Goal: Task Accomplishment & Management: Complete application form

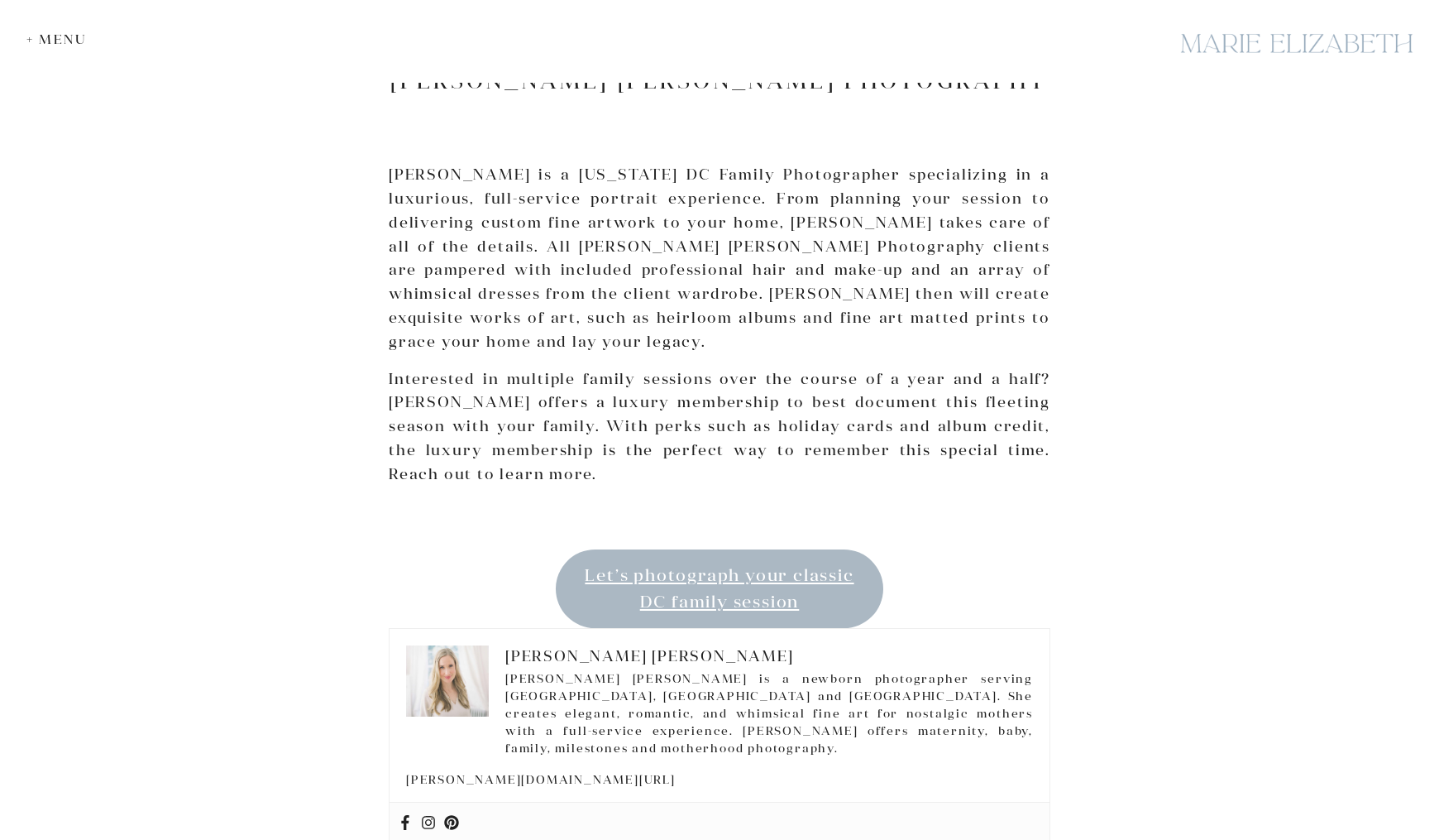
scroll to position [2997, 0]
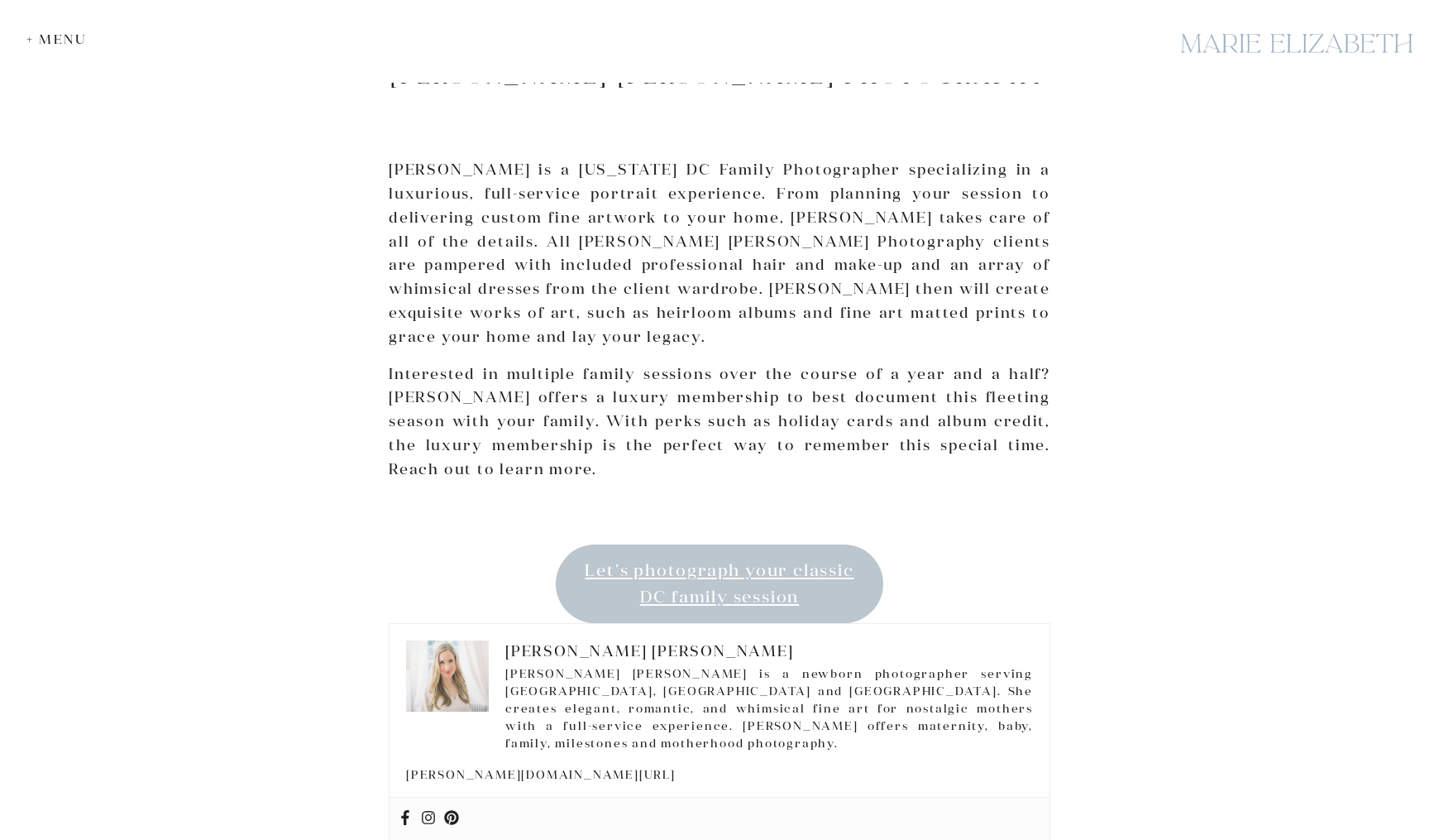
click at [654, 544] on link "Let’s photograph your classic DC family session" at bounding box center [720, 584] width 328 height 80
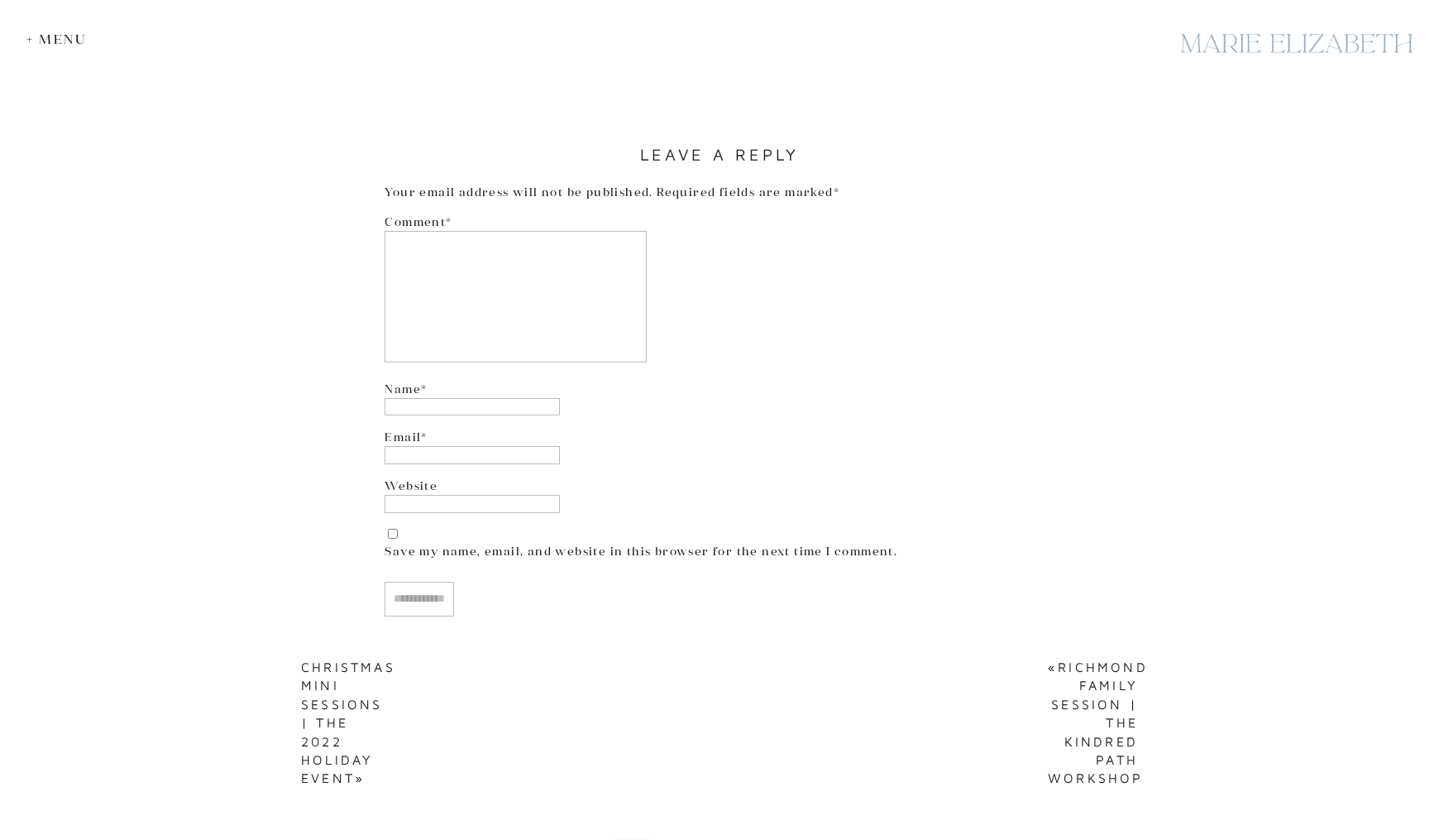
scroll to position [4626, 0]
click at [597, 270] on textarea "Comment *" at bounding box center [515, 302] width 262 height 132
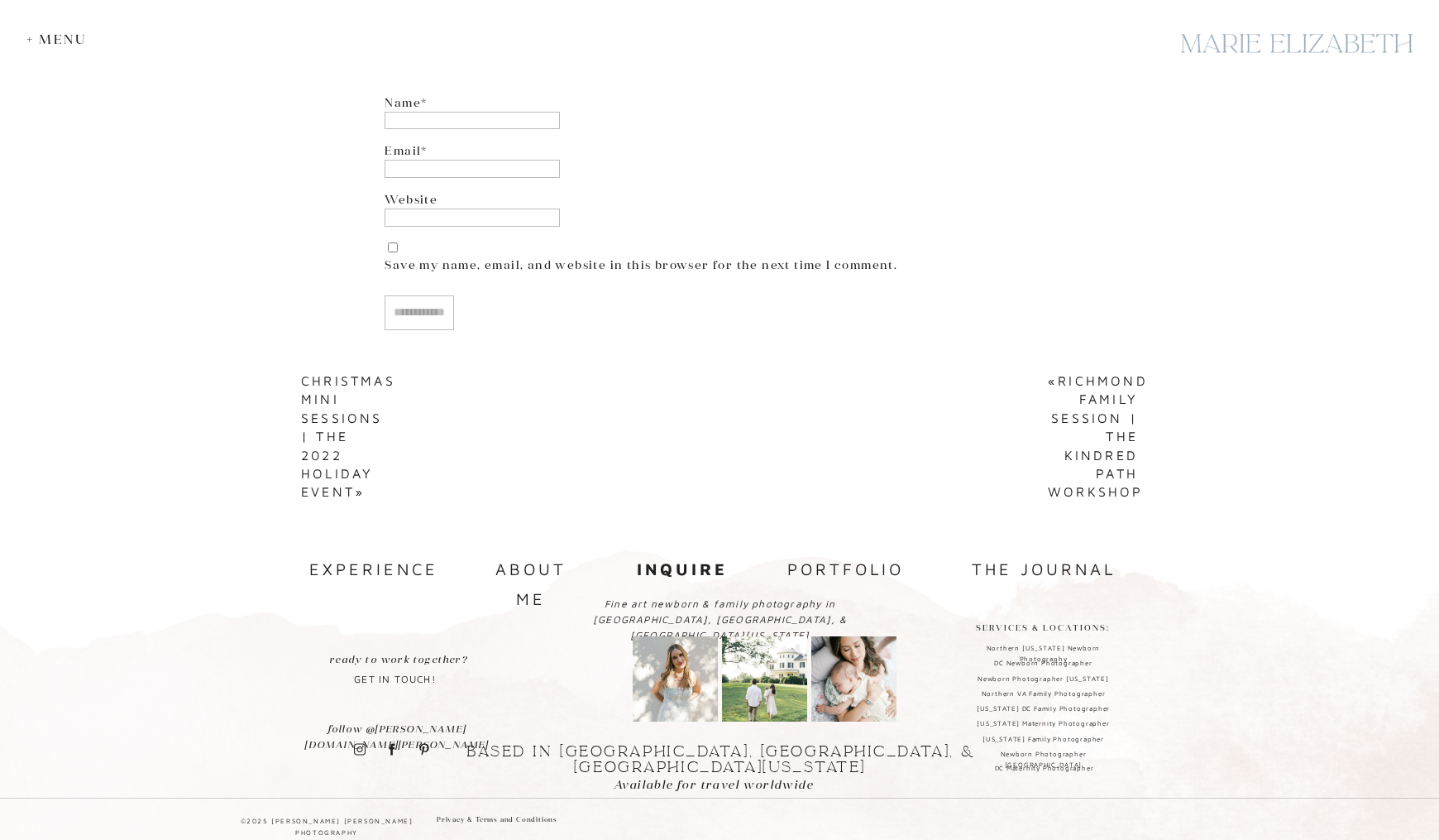
scroll to position [4917, 0]
click at [405, 680] on p "get in touch!" at bounding box center [395, 671] width 99 height 41
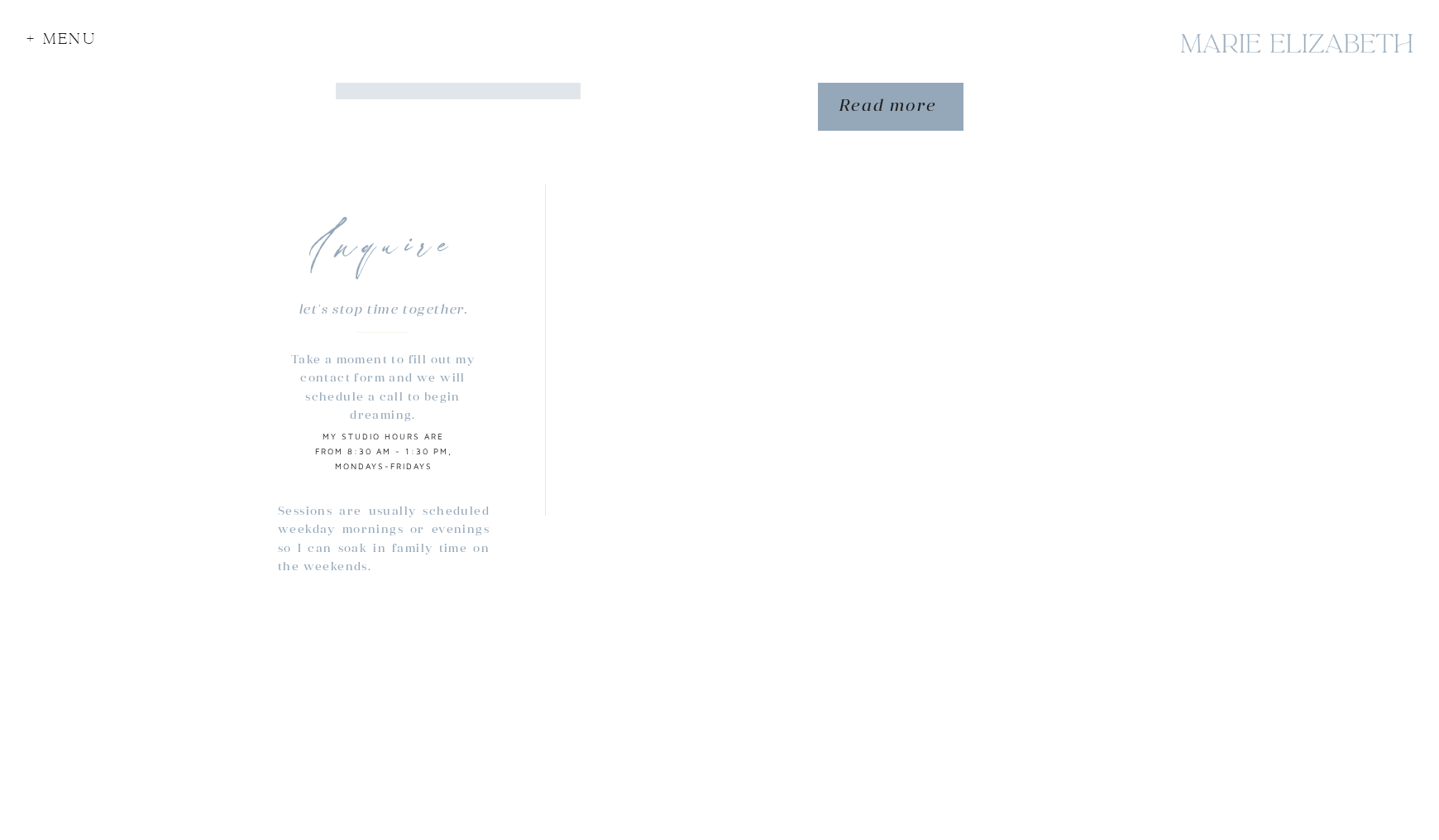
scroll to position [1186, 0]
click at [64, 43] on div "+ Menu" at bounding box center [67, 43] width 81 height 22
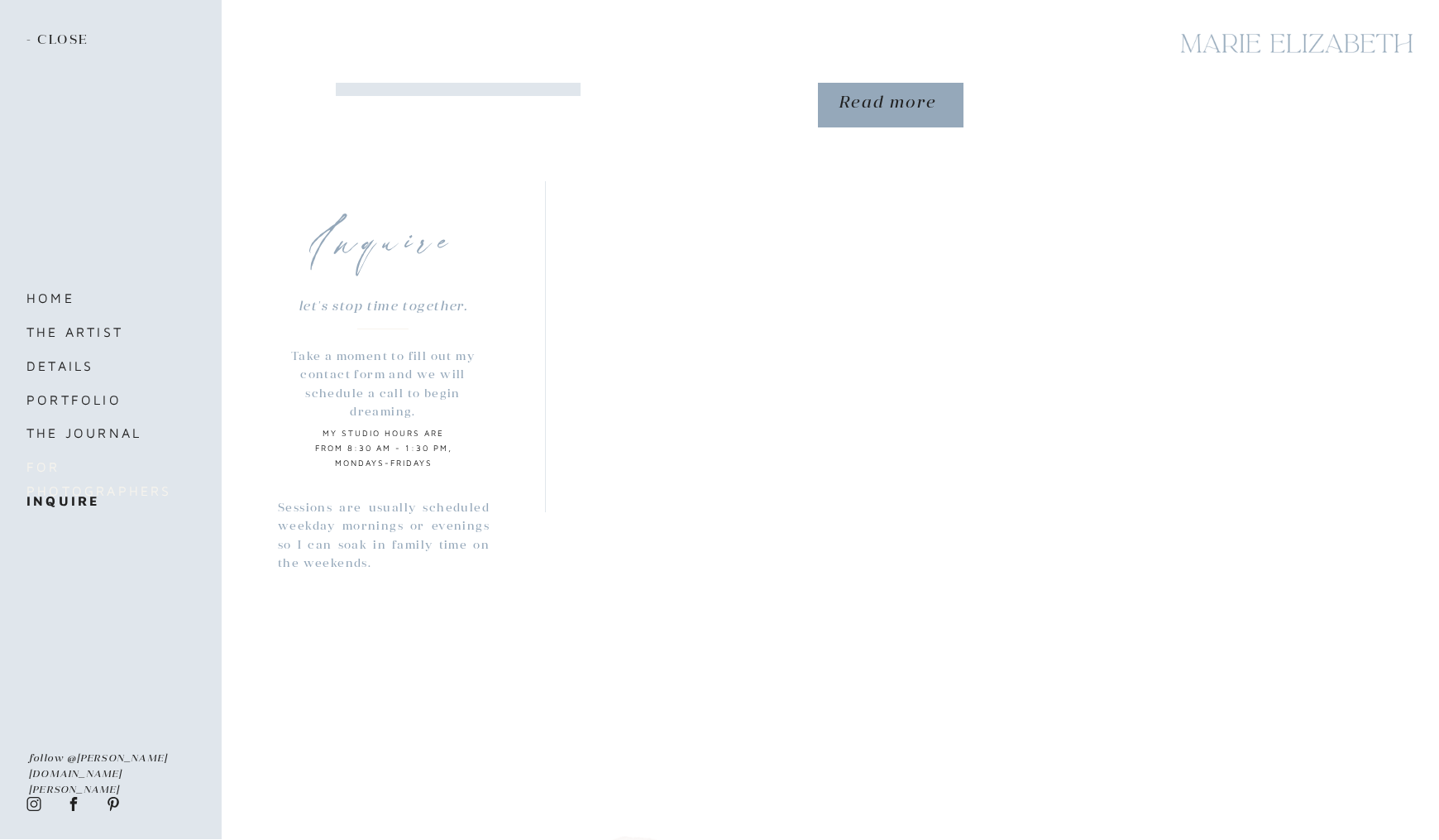
click at [66, 465] on nav "For Photographers" at bounding box center [119, 466] width 183 height 23
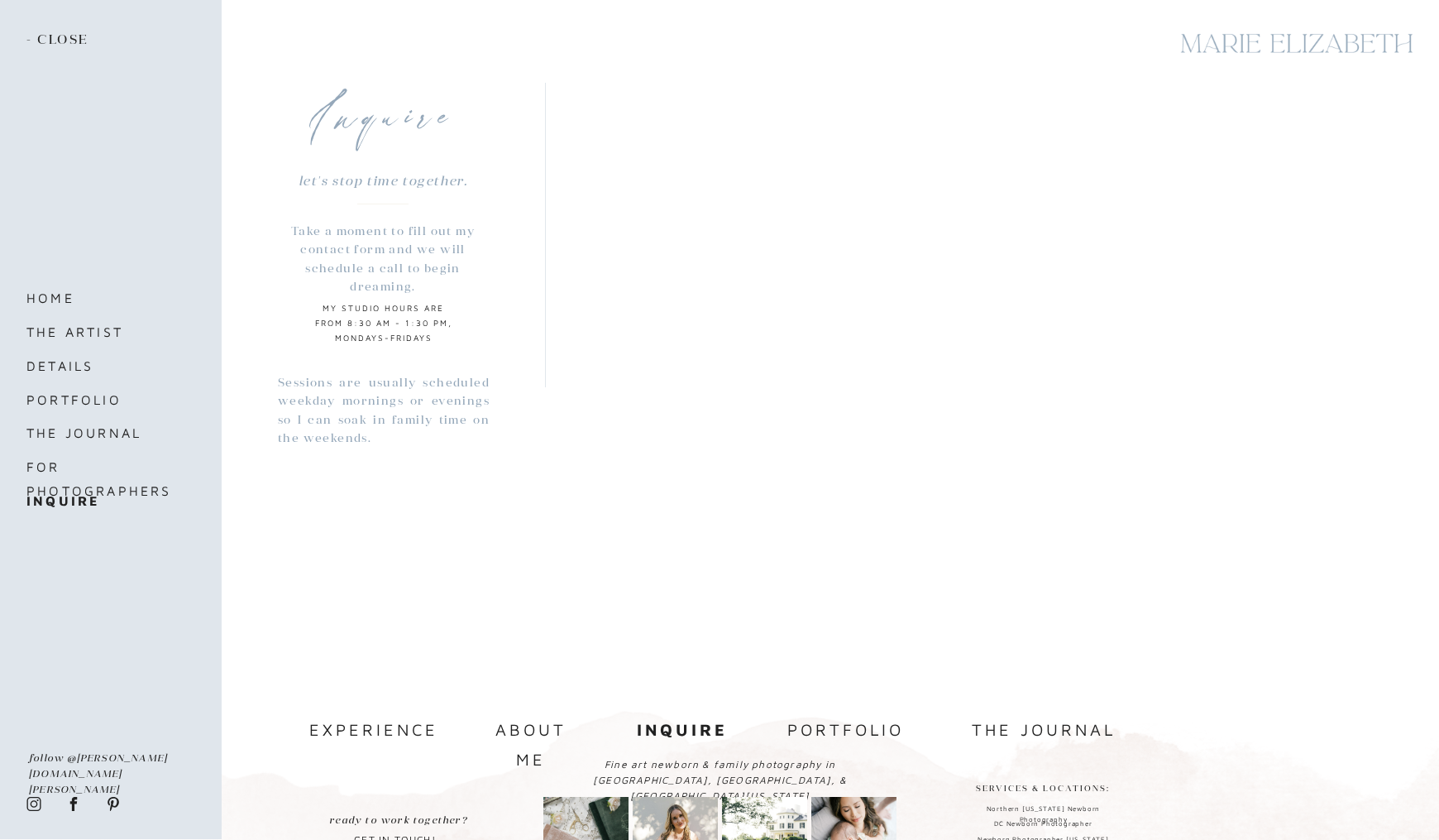
scroll to position [1322, 0]
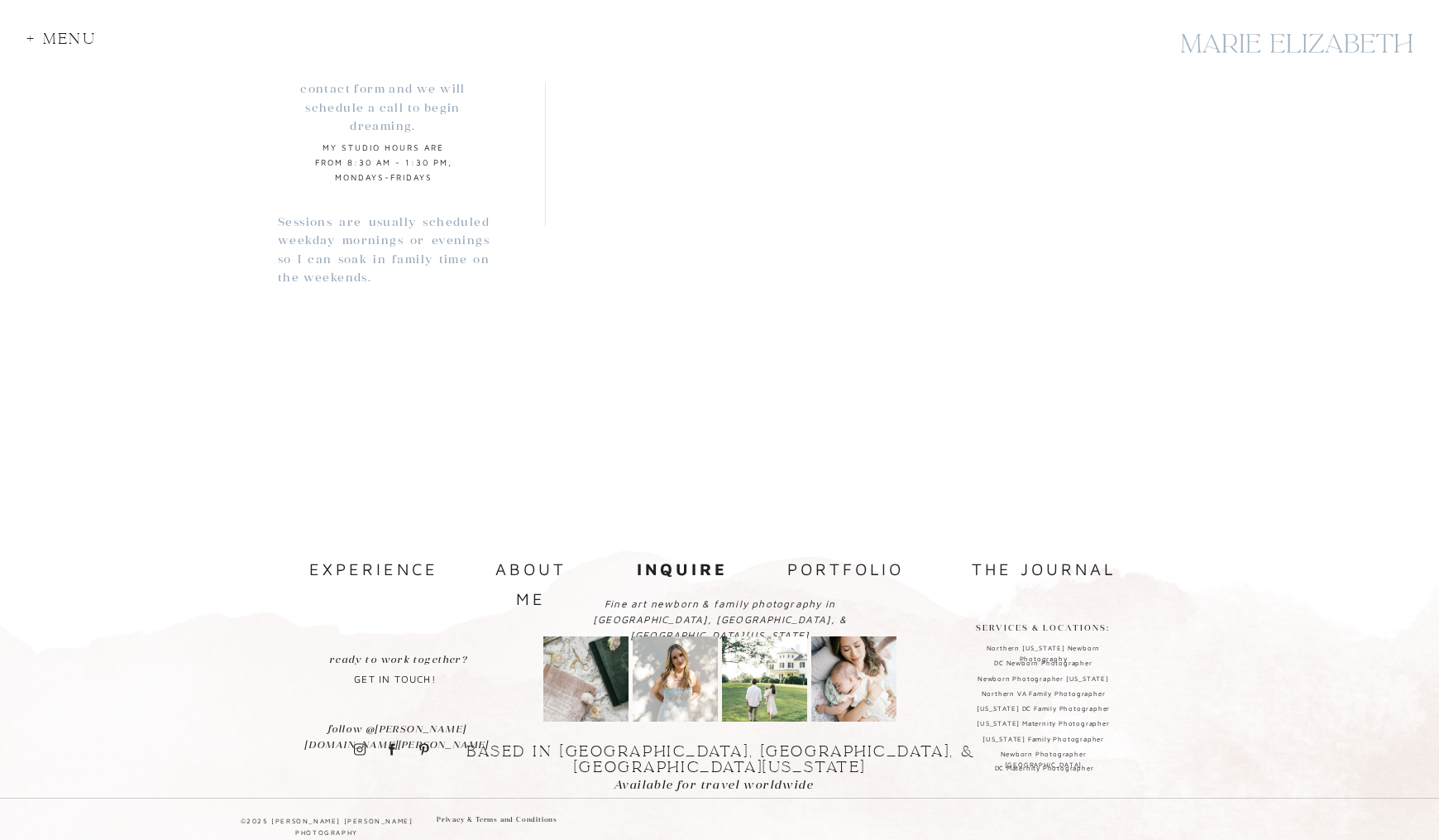
scroll to position [1471, 0]
click at [389, 684] on p "get in touch!" at bounding box center [395, 671] width 99 height 41
click at [673, 567] on b "inquire" at bounding box center [682, 568] width 91 height 19
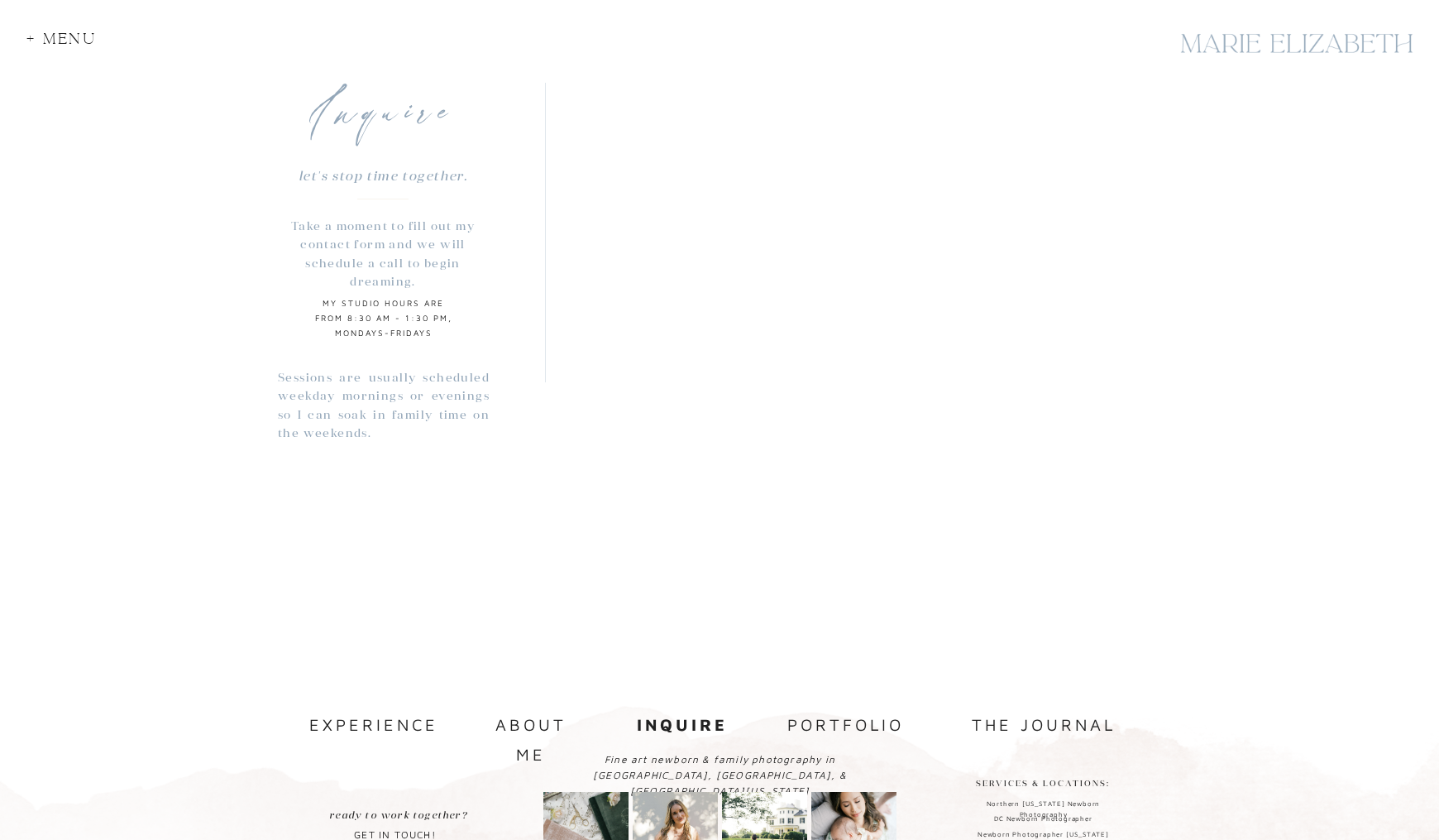
scroll to position [1326, 0]
